Goal: Transaction & Acquisition: Obtain resource

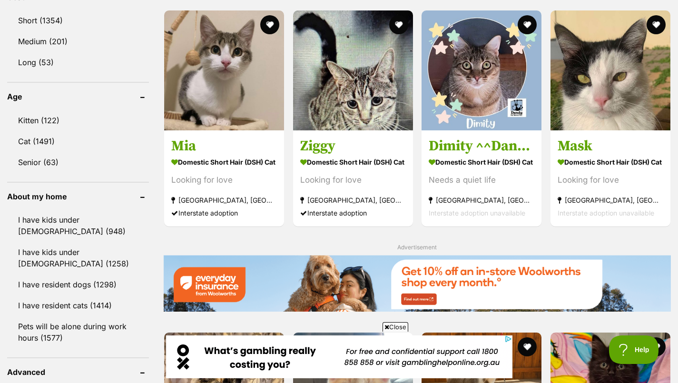
click at [380, 155] on h3 "Ziggy" at bounding box center [353, 146] width 106 height 18
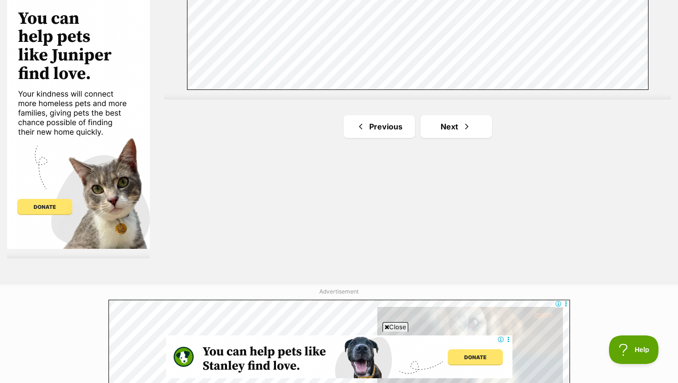
scroll to position [1753, 0]
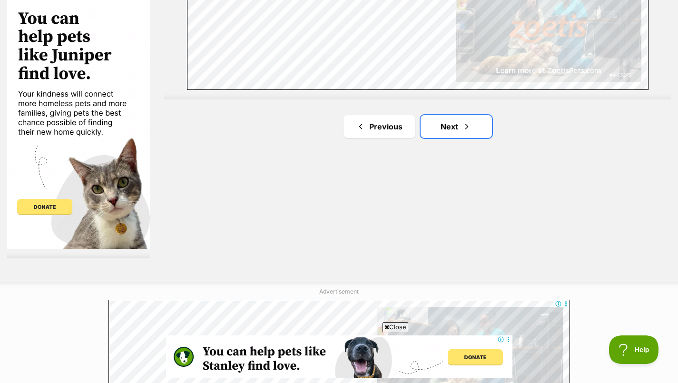
click at [455, 124] on link "Next" at bounding box center [456, 126] width 71 height 23
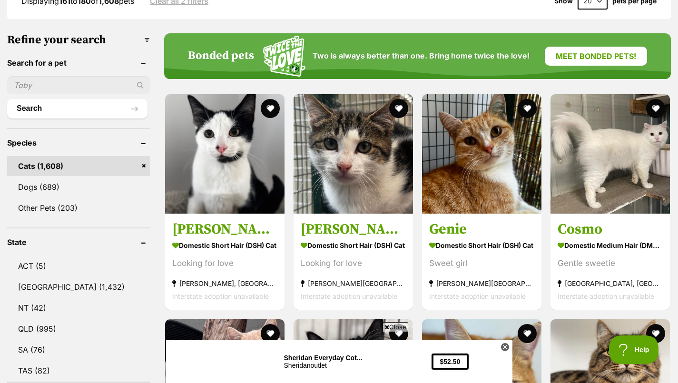
scroll to position [279, 0]
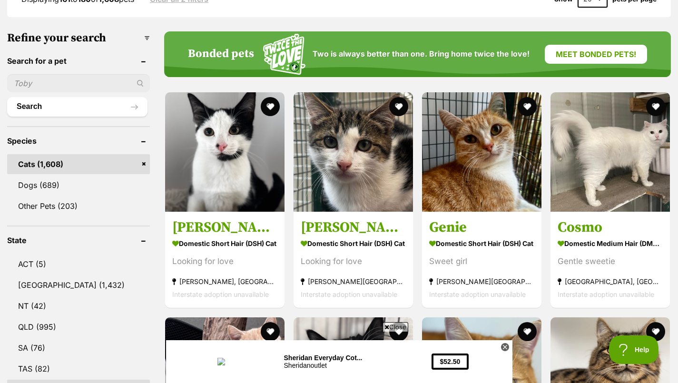
click at [233, 254] on section "Domestic Short Hair (DSH) Cat Looking for love Lang Lang, VIC Interstate adopti…" at bounding box center [224, 269] width 105 height 64
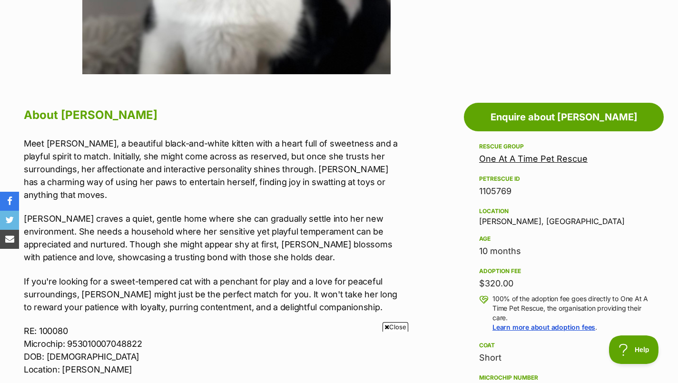
scroll to position [434, 0]
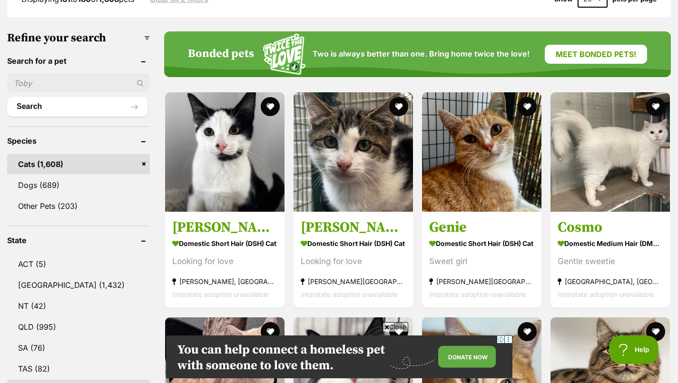
click at [362, 250] on strong "Domestic Short Hair (DSH) Cat" at bounding box center [353, 244] width 105 height 14
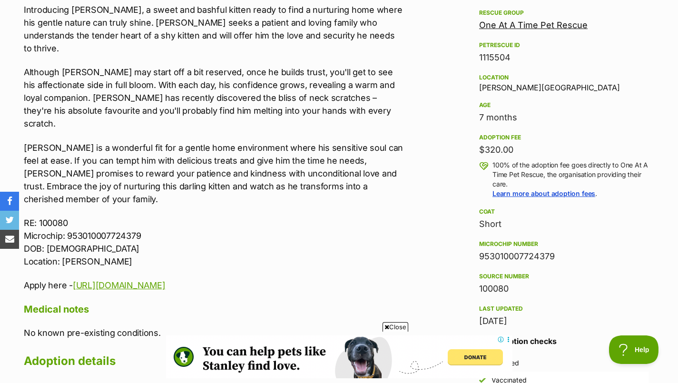
scroll to position [582, 0]
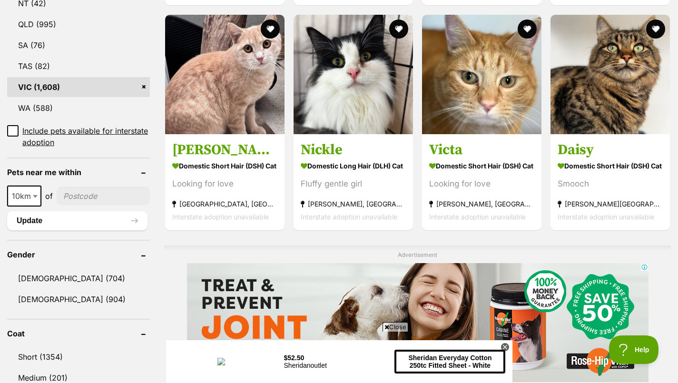
scroll to position [583, 0]
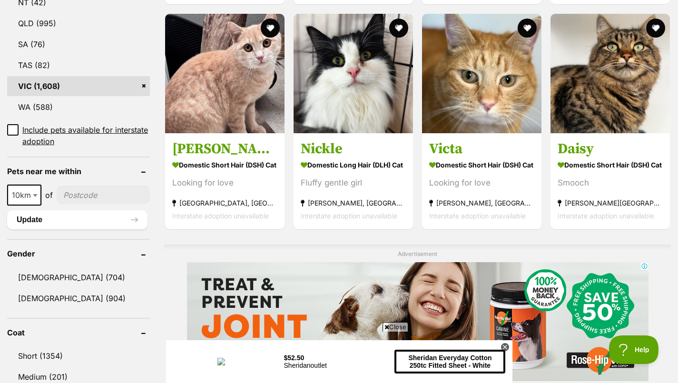
click at [607, 169] on strong "Domestic Short Hair (DSH) Cat" at bounding box center [610, 165] width 105 height 14
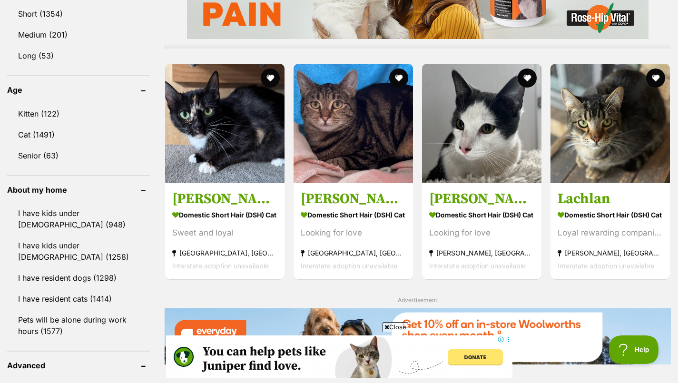
scroll to position [924, 0]
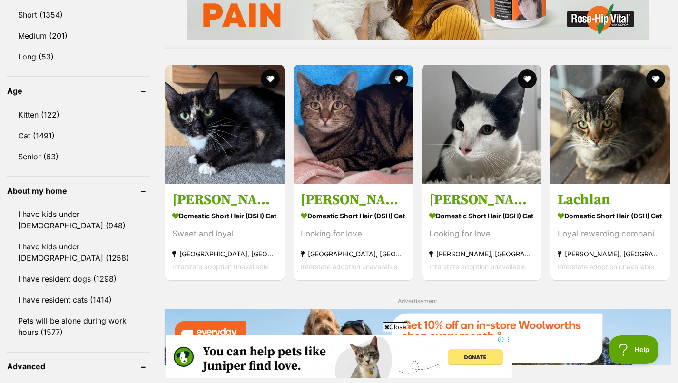
click at [601, 197] on h3 "Lachlan" at bounding box center [610, 200] width 105 height 18
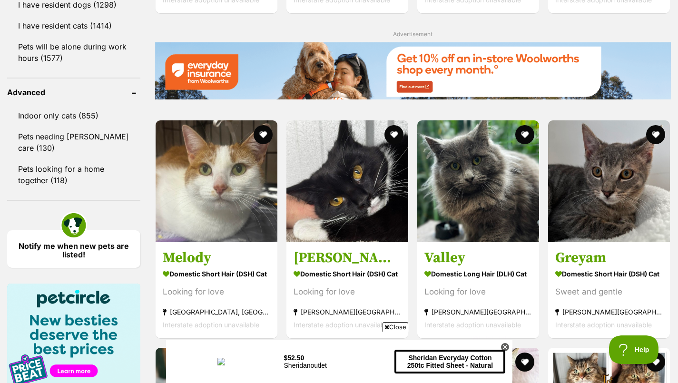
click at [227, 281] on strong "Domestic Short Hair (DSH) Cat" at bounding box center [217, 275] width 108 height 14
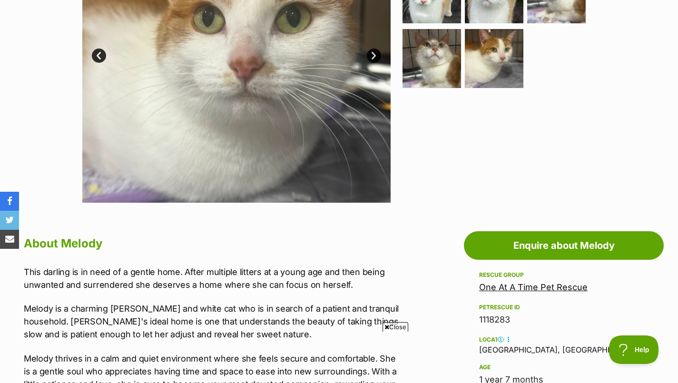
scroll to position [305, 0]
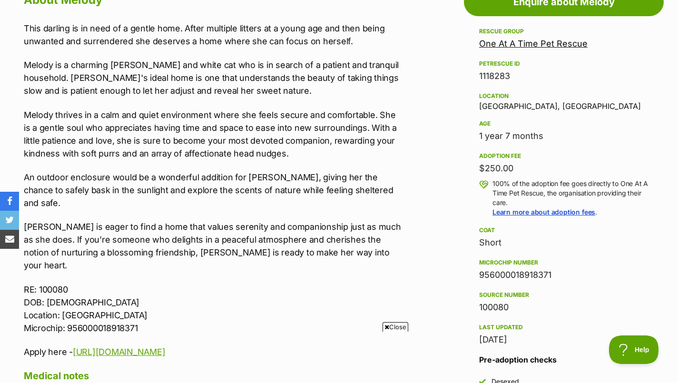
scroll to position [0, 0]
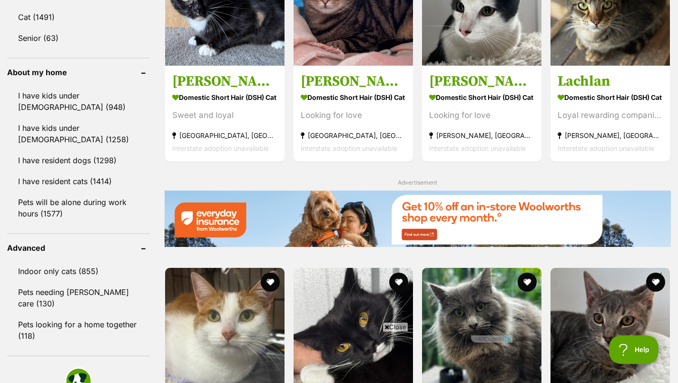
scroll to position [1043, 0]
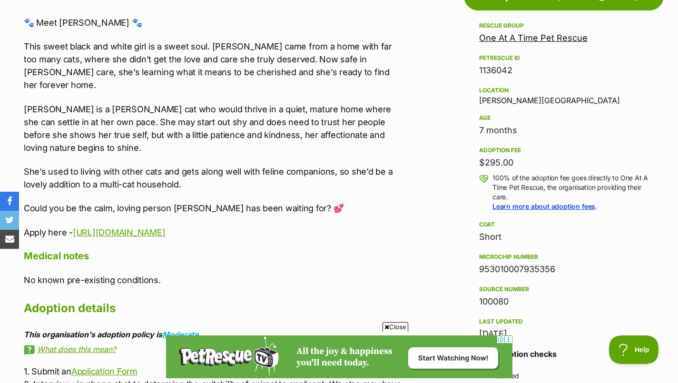
scroll to position [554, 0]
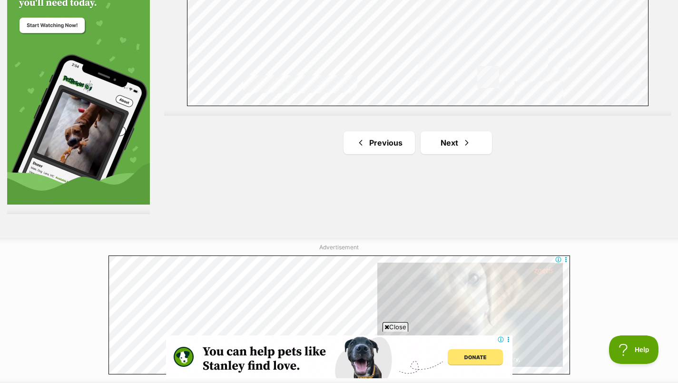
scroll to position [1799, 0]
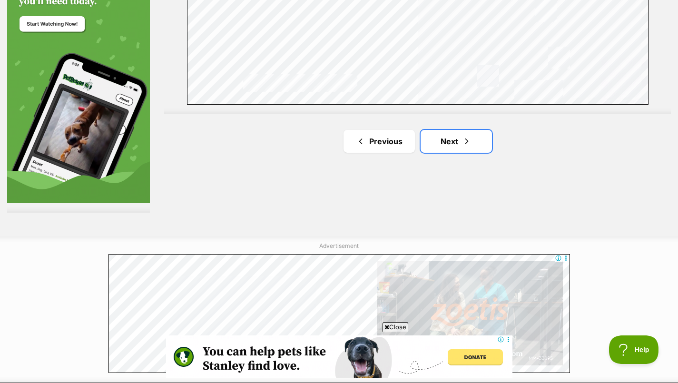
click at [470, 136] on span "Next page" at bounding box center [467, 141] width 10 height 11
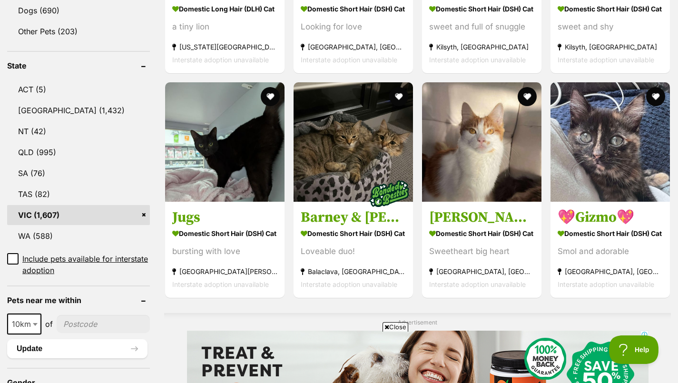
scroll to position [456, 0]
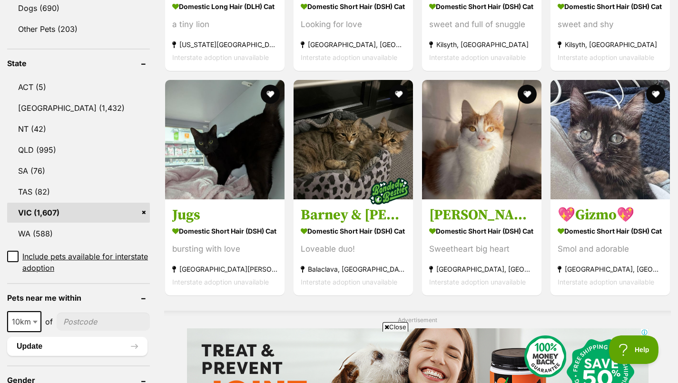
click at [238, 224] on strong "Domestic Short Hair (DSH) Cat" at bounding box center [224, 231] width 105 height 14
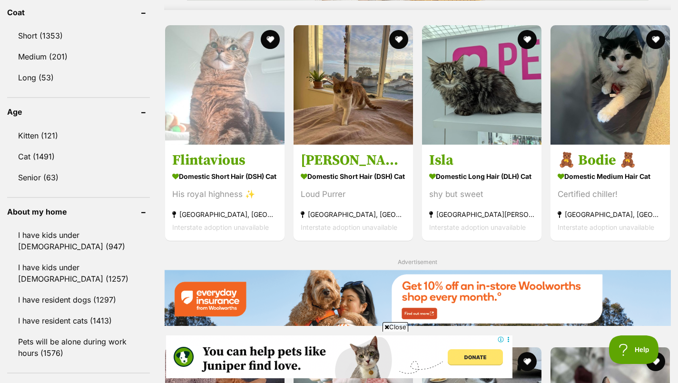
scroll to position [908, 0]
